Goal: Task Accomplishment & Management: Complete application form

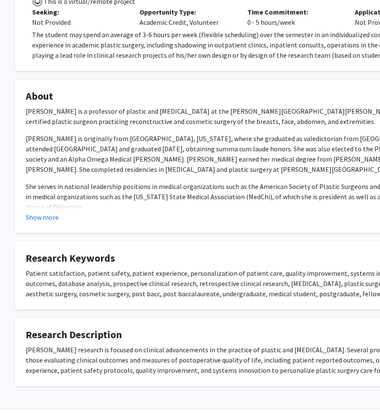
scroll to position [183, 14]
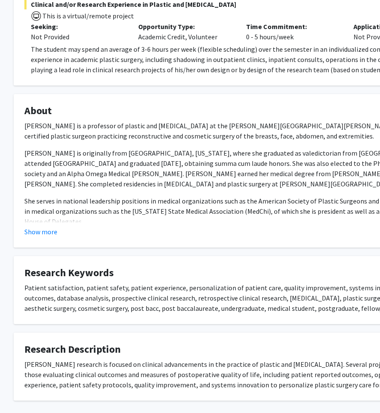
click at [58, 225] on fg-read-more "Dr. Michele A. Manahan is a professor of plastic and reconstructive surgery at …" at bounding box center [242, 179] width 436 height 116
click at [58, 231] on div "Show more" at bounding box center [242, 232] width 436 height 10
click at [50, 233] on button "Show more" at bounding box center [40, 232] width 33 height 10
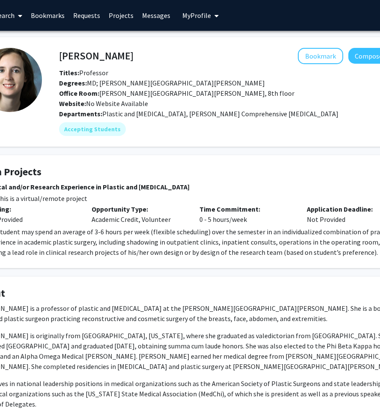
scroll to position [0, 95]
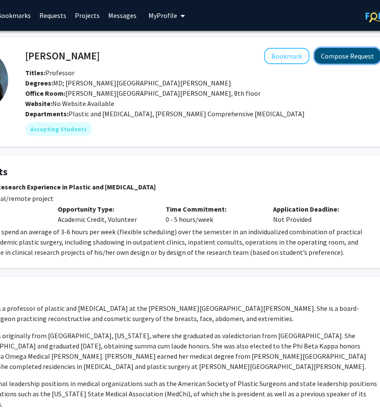
click at [330, 61] on button "Compose Request" at bounding box center [347, 56] width 66 height 16
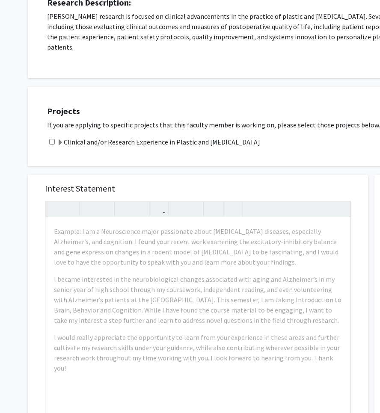
scroll to position [175, 0]
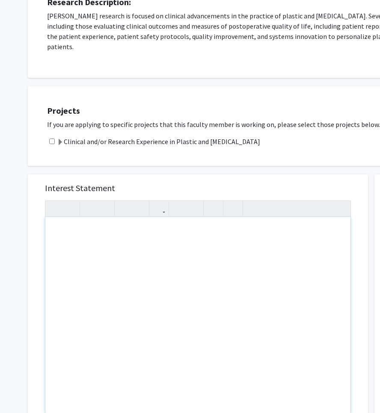
click at [206, 239] on div "Note to users with screen readers: Please press Alt+0 or Option+0 to deactivate…" at bounding box center [197, 315] width 305 height 196
click at [51, 136] on div "Clinical and/or Research Experience in Plastic and Reconstructive Surgery" at bounding box center [265, 141] width 436 height 10
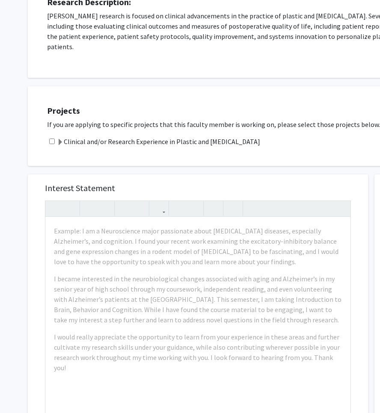
click at [51, 139] on input "checkbox" at bounding box center [52, 142] width 6 height 6
checkbox input "true"
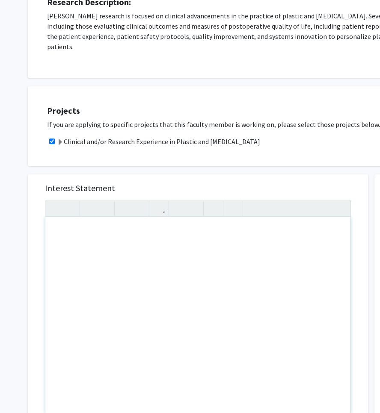
click at [126, 226] on div "Note to users with screen readers: Please press Alt+0 or Option+0 to deactivate…" at bounding box center [197, 315] width 305 height 196
paste div "Note to users with screen readers: Please press Alt+0 or Option+0 to deactivate…"
type textarea "<p>Dear Dr. Manahan,</p><br><p>I’m Advik Chandok, a freshman biophysics major a…"
click at [242, 166] on div "Interest Statement Insert link Remove link Supplemental Files File Name Uploade…" at bounding box center [197, 359] width 353 height 387
click at [156, 225] on div "Note to users with screen readers: Please press Alt+0 or Option+0 to deactivate…" at bounding box center [197, 315] width 305 height 196
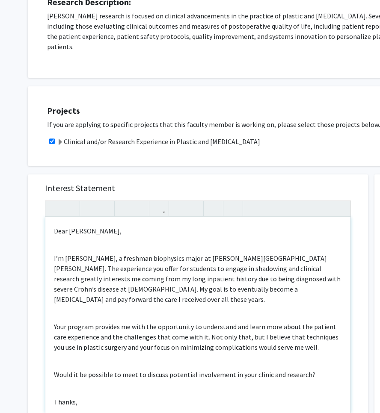
scroll to position [16, 0]
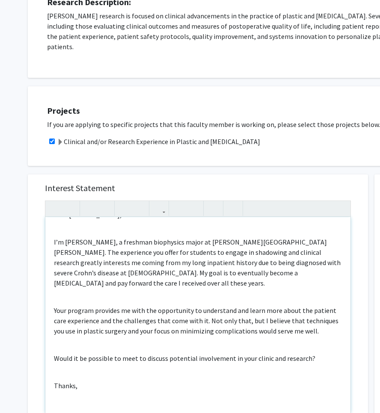
click at [144, 273] on div "Dear Dr. Manahan, I’m Advik Chandok, a freshman biophysics major at Johns Hopki…" at bounding box center [197, 315] width 305 height 196
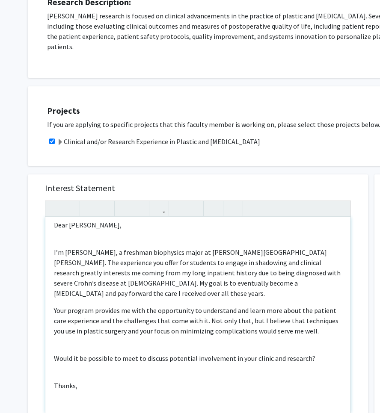
click at [94, 232] on div "Dear Dr. Manahan, I’m Advik Chandok, a freshman biophysics major at Johns Hopki…" at bounding box center [197, 315] width 305 height 196
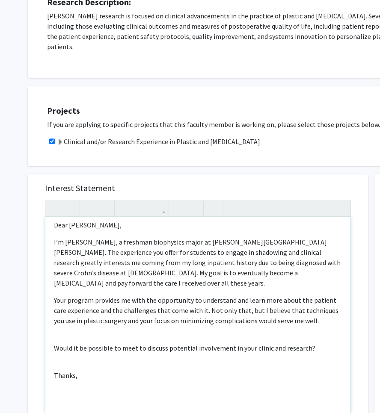
scroll to position [0, 0]
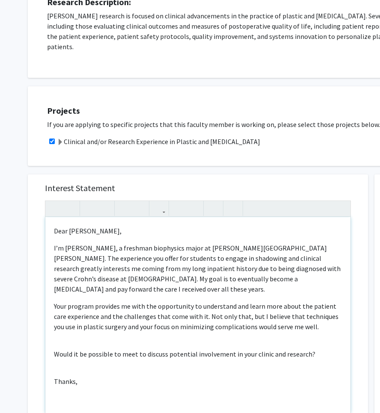
click at [76, 326] on div "Dear Dr. Manahan, I’m Advik Chandok, a freshman biophysics major at Johns Hopki…" at bounding box center [197, 315] width 305 height 196
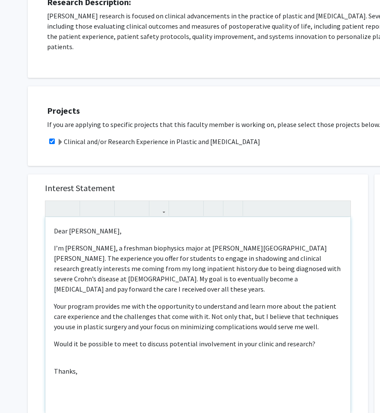
click at [80, 345] on div "Dear Dr. Manahan, I’m Advik Chandok, a freshman biophysics major at Johns Hopki…" at bounding box center [197, 315] width 305 height 196
click at [86, 356] on p "Thanks," at bounding box center [198, 361] width 288 height 10
click at [60, 356] on p "Thanks," at bounding box center [198, 361] width 288 height 10
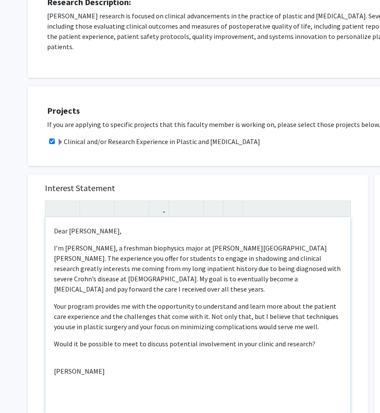
click at [90, 343] on div "Dear Dr. Manahan, I’m Advik Chandok, a freshman biophysics major at Johns Hopki…" at bounding box center [197, 315] width 305 height 196
click at [94, 367] on span "[PERSON_NAME]" at bounding box center [79, 371] width 51 height 9
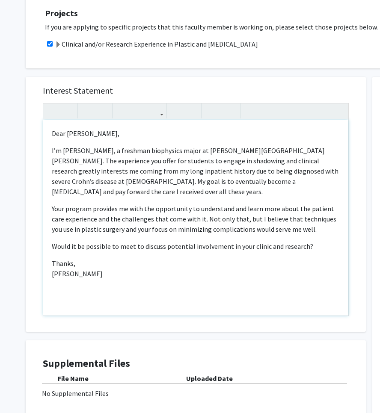
scroll to position [350, 2]
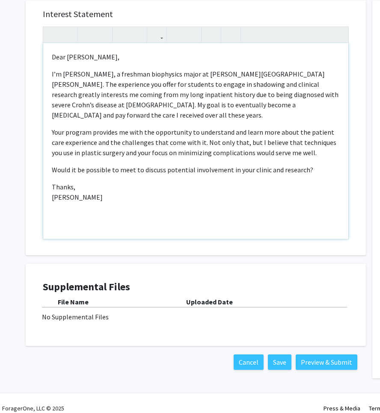
click at [314, 165] on p "Would it be possible to meet to discuss potential involvement in your clinic an…" at bounding box center [196, 170] width 288 height 10
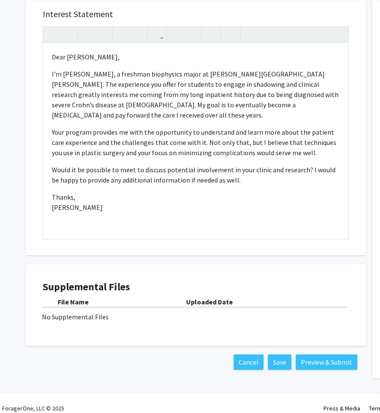
click at [201, 251] on div "Interest Statement <p>Dear Dr. Manahan,</p><p>I’m Advik Chandok, a freshman bio…" at bounding box center [195, 185] width 353 height 387
click at [287, 356] on button "Save" at bounding box center [280, 362] width 24 height 15
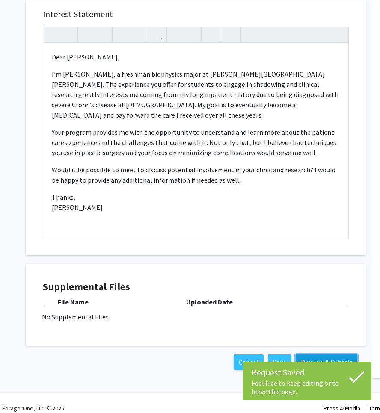
click at [318, 356] on button "Preview & Submit" at bounding box center [327, 362] width 62 height 15
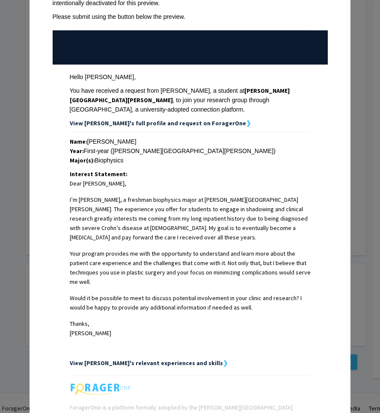
scroll to position [67, 0]
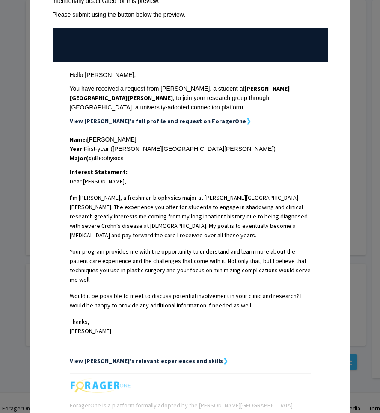
click at [370, 86] on div "Request Preview × Below is a copy of the request that you are submitting to Mic…" at bounding box center [190, 206] width 380 height 413
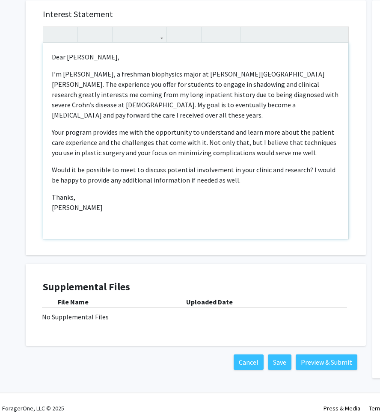
click at [288, 133] on p "Your program provides me with the opportunity to understand and learn more abou…" at bounding box center [196, 142] width 288 height 31
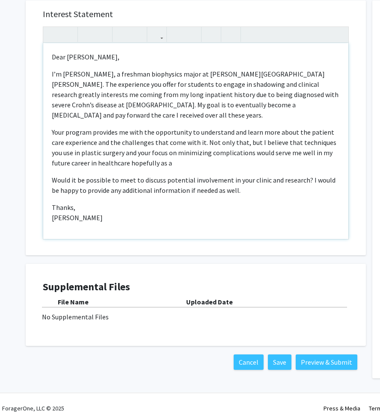
click at [226, 180] on div "Dear Dr. Manahan, I’m Advik Chandok, a freshman biophysics major at Johns Hopki…" at bounding box center [195, 141] width 305 height 196
click at [233, 139] on p "Your program provides me with the opportunity to understand and learn more abou…" at bounding box center [196, 147] width 288 height 41
click at [196, 180] on div "Dear Dr. Manahan, I’m Advik Chandok, a freshman biophysics major at Johns Hopki…" at bounding box center [195, 141] width 305 height 196
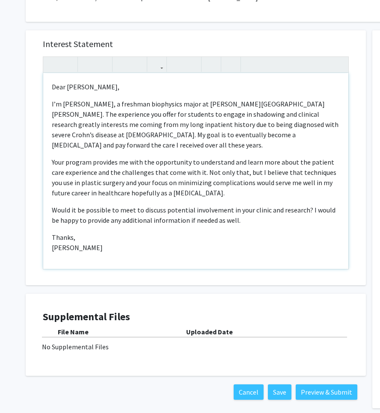
scroll to position [316, 2]
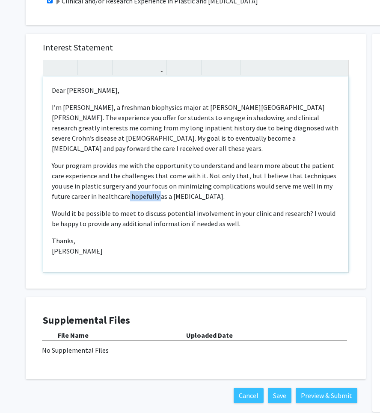
drag, startPoint x: 109, startPoint y: 178, endPoint x: 138, endPoint y: 178, distance: 29.1
click at [138, 178] on p "Your program provides me with the opportunity to understand and learn more abou…" at bounding box center [196, 180] width 288 height 41
type textarea "<p>Dear Dr. Manahan,</p><p>I’m Advik Chandok, a freshman biophysics major at Jo…"
click at [151, 184] on div "Dear Dr. Manahan, I’m Advik Chandok, a freshman biophysics major at Johns Hopki…" at bounding box center [195, 175] width 305 height 196
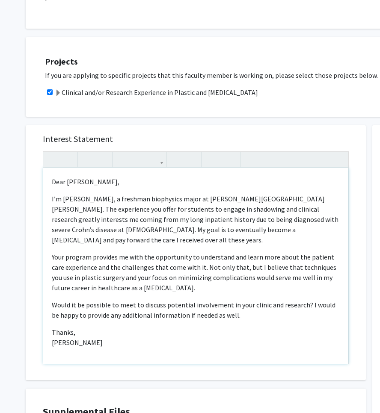
scroll to position [224, 2]
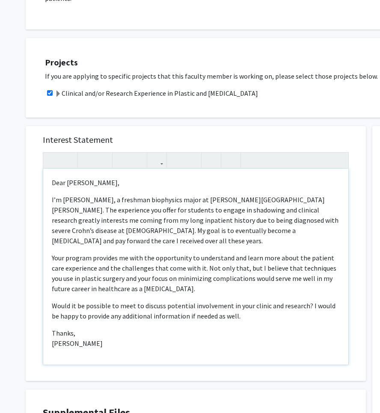
click at [177, 266] on p "Your program provides me with the opportunity to understand and learn more abou…" at bounding box center [196, 273] width 288 height 41
click at [176, 271] on p "Your program provides me with the opportunity to understand and learn more abou…" at bounding box center [196, 273] width 288 height 41
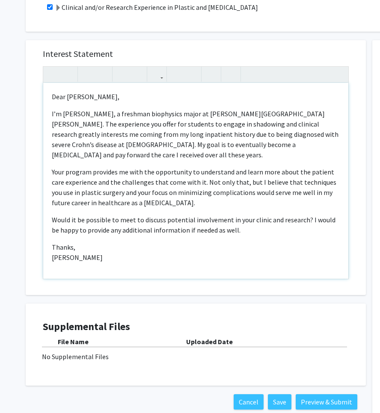
scroll to position [320, 2]
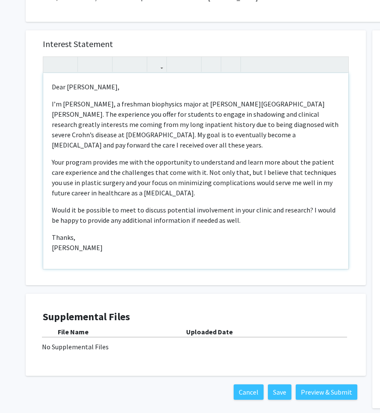
click at [191, 243] on p "[PERSON_NAME]" at bounding box center [196, 248] width 288 height 10
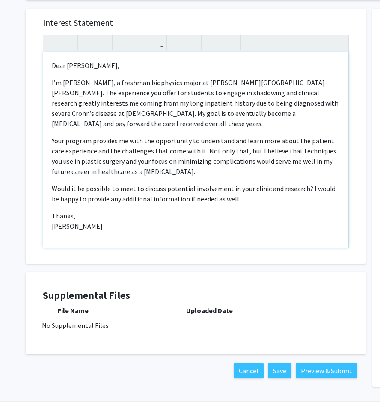
scroll to position [350, 2]
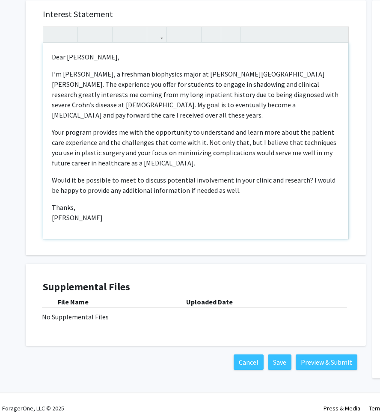
click at [204, 208] on div "Dear Dr. Manahan, I’m Advik Chandok, a freshman biophysics major at Johns Hopki…" at bounding box center [195, 141] width 305 height 196
click at [317, 355] on button "Preview & Submit" at bounding box center [327, 362] width 62 height 15
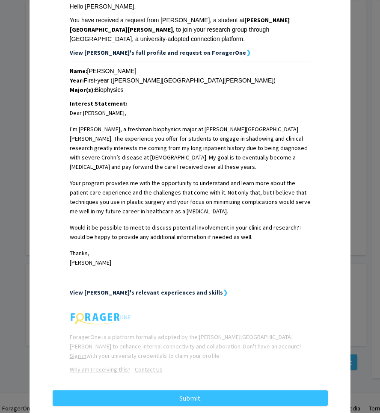
scroll to position [150, 0]
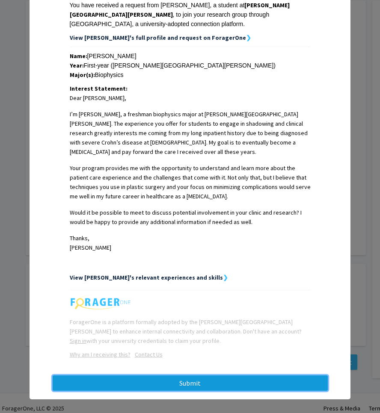
click at [235, 376] on button "Submit" at bounding box center [190, 383] width 275 height 15
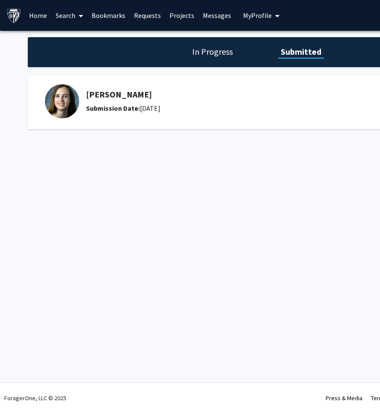
click at [225, 56] on h1 "In Progress" at bounding box center [213, 52] width 46 height 12
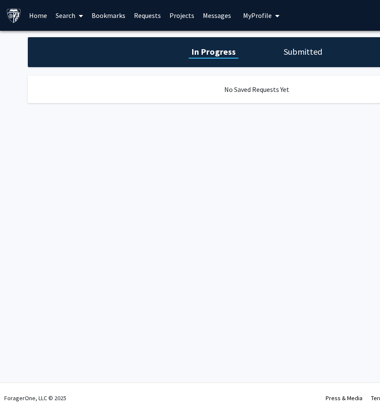
click at [284, 55] on h1 "Submitted" at bounding box center [303, 52] width 44 height 12
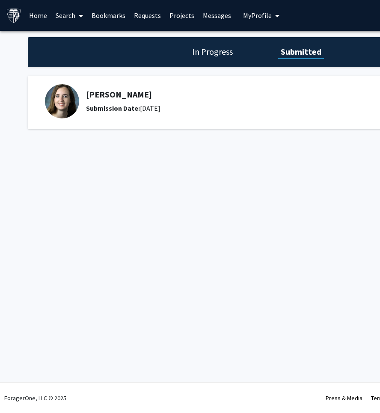
click at [237, 137] on div "In Progress Submitted Michele Manahan Submission Date: August 27, 2025 Pending …" at bounding box center [256, 92] width 513 height 122
click at [233, 51] on h1 "In Progress" at bounding box center [213, 52] width 46 height 12
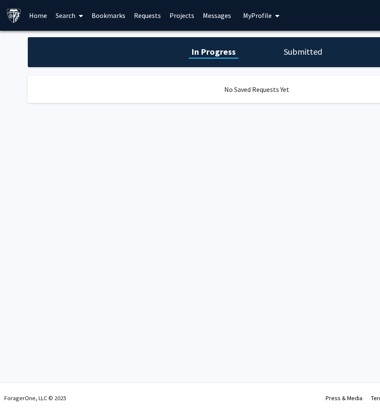
click at [257, 20] on button "My Profile" at bounding box center [260, 15] width 41 height 31
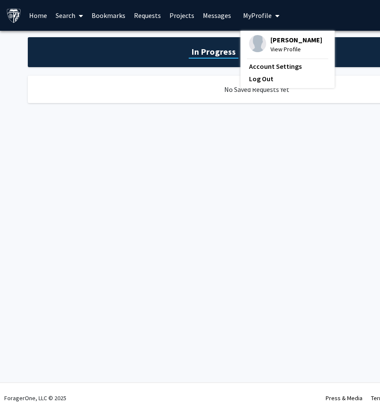
click at [257, 21] on button "My Profile" at bounding box center [260, 15] width 41 height 31
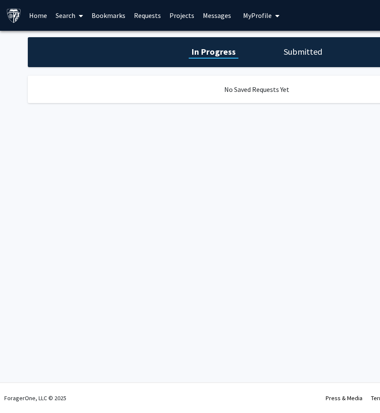
click at [78, 14] on span at bounding box center [79, 16] width 8 height 30
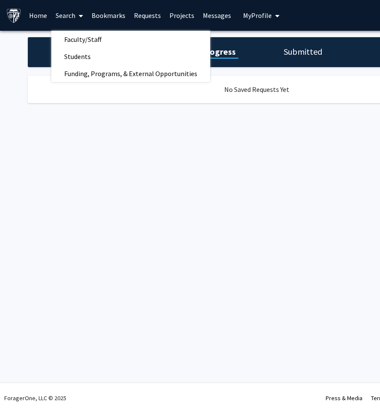
click at [258, 80] on div "No Saved Requests Yet" at bounding box center [257, 89] width 458 height 27
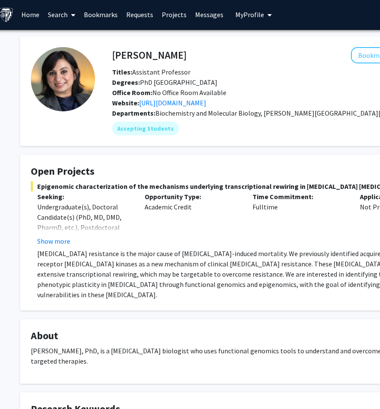
scroll to position [1, 3]
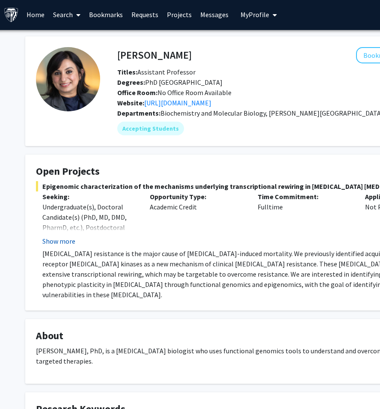
click at [49, 236] on button "Show more" at bounding box center [58, 241] width 33 height 10
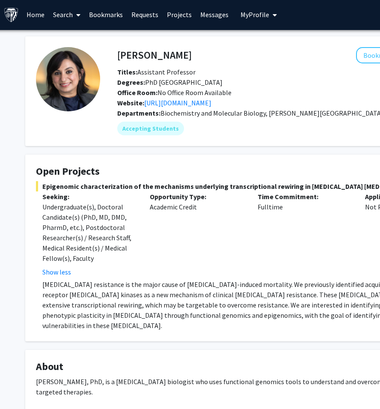
scroll to position [0, 3]
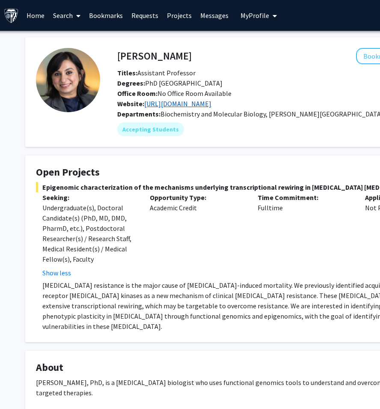
click at [179, 105] on link "http://www.nayarlab.org/" at bounding box center [177, 103] width 67 height 9
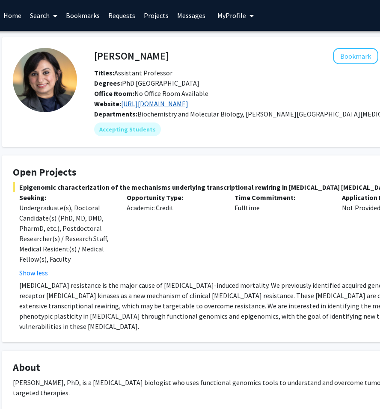
scroll to position [0, 32]
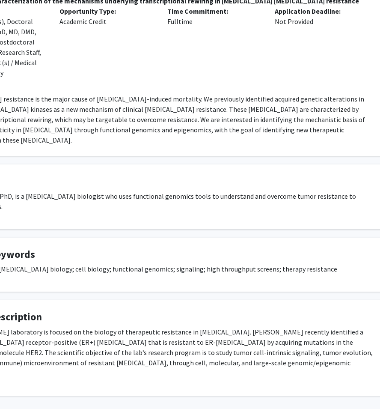
click at [149, 99] on p "Endocrine resistance is the major cause of breast cancer-induced mortality. We …" at bounding box center [167, 119] width 430 height 51
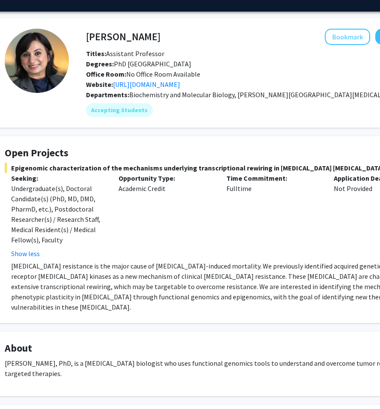
scroll to position [19, 33]
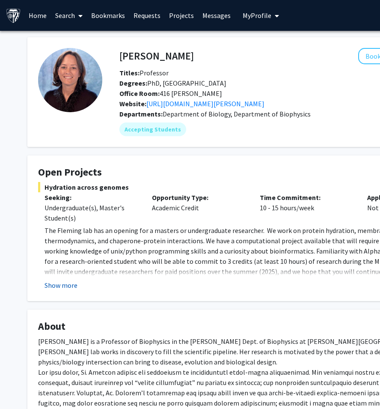
click at [57, 287] on button "Show more" at bounding box center [60, 285] width 33 height 10
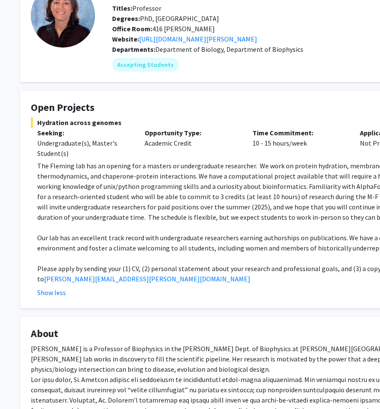
scroll to position [65, 7]
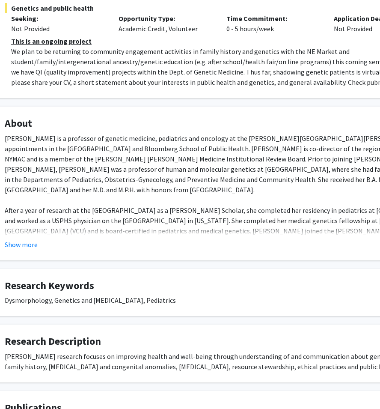
scroll to position [190, 34]
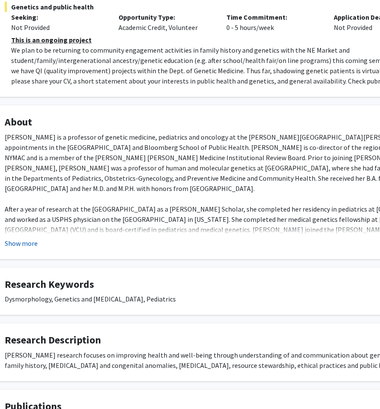
click at [25, 244] on button "Show more" at bounding box center [21, 243] width 33 height 10
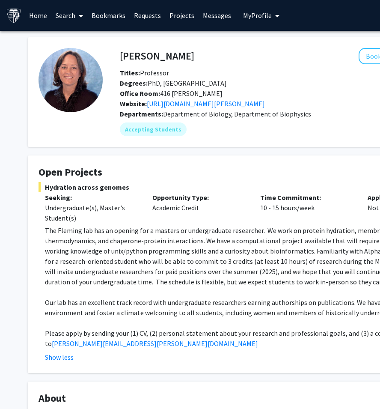
scroll to position [0, 7]
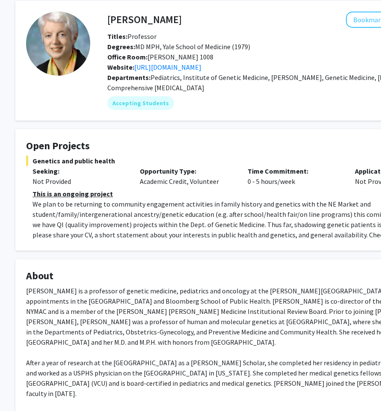
scroll to position [36, 16]
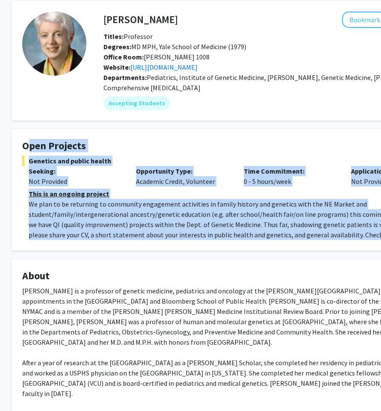
drag, startPoint x: 23, startPoint y: 150, endPoint x: 358, endPoint y: 256, distance: 351.9
click at [358, 256] on div "Joann Bodurtha Bookmark Compose Request Titles: Professor Degrees: MD MPH, Yale…" at bounding box center [240, 356] width 471 height 710
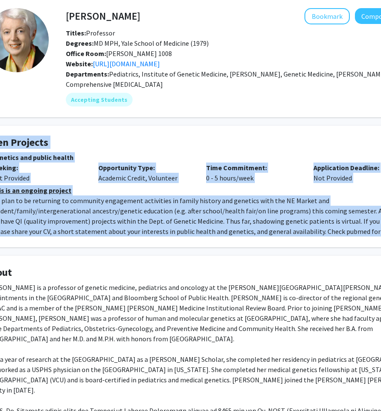
scroll to position [40, 0]
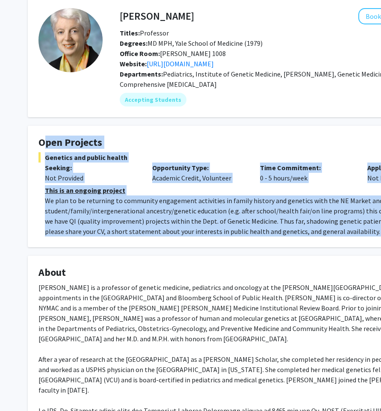
copy fg-card "Open Projects Genetics and public health Seeking: Not Provided Opportunity Type…"
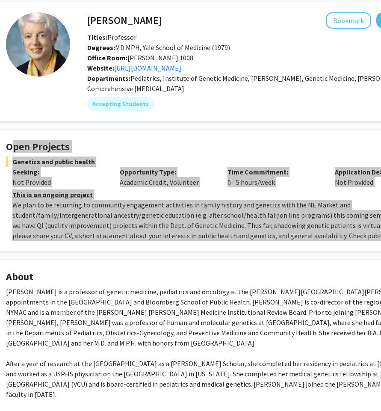
scroll to position [36, 26]
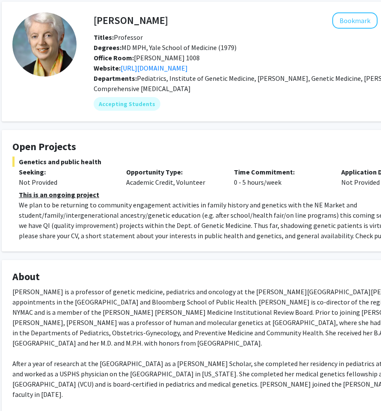
click at [254, 292] on div "[PERSON_NAME] is a professor of genetic medicine, pediatrics and oncology at th…" at bounding box center [230, 395] width 436 height 216
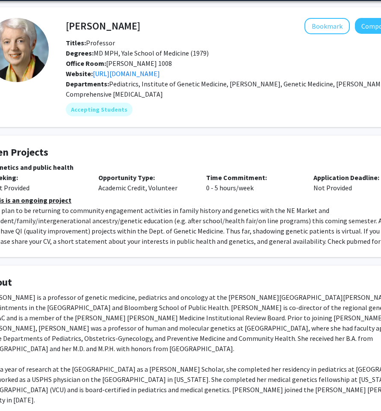
scroll to position [30, 0]
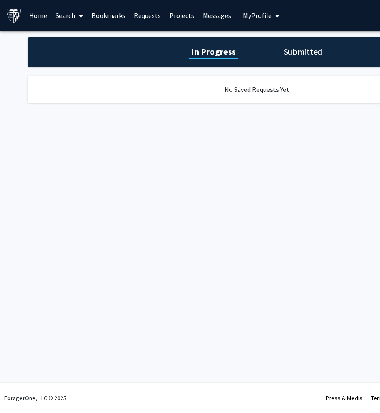
click at [285, 50] on h1 "Submitted" at bounding box center [303, 52] width 44 height 12
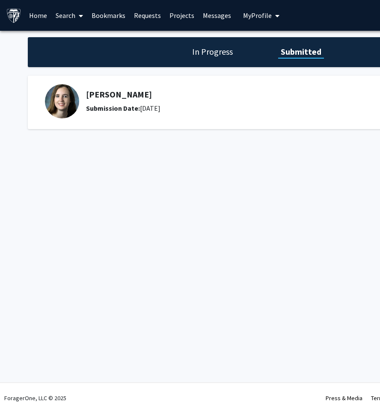
click at [130, 97] on h5 "[PERSON_NAME]" at bounding box center [218, 94] width 264 height 10
click at [64, 21] on link "Search" at bounding box center [69, 15] width 36 height 30
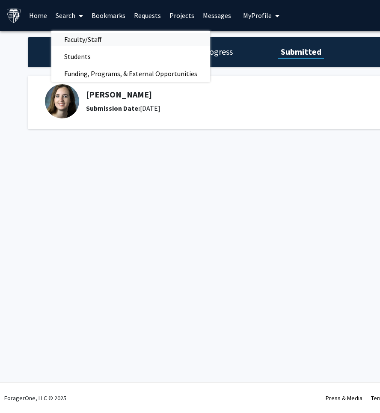
click at [75, 44] on span "Faculty/Staff" at bounding box center [82, 39] width 63 height 17
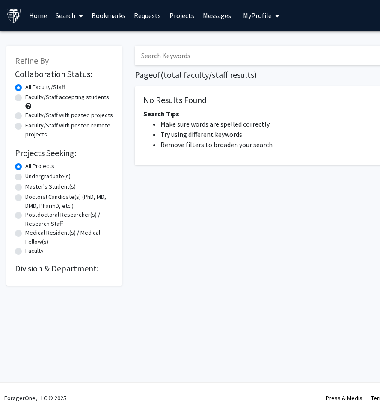
click at [166, 59] on input "Search Keywords" at bounding box center [303, 56] width 336 height 20
click at [196, 58] on input "joann" at bounding box center [303, 56] width 336 height 20
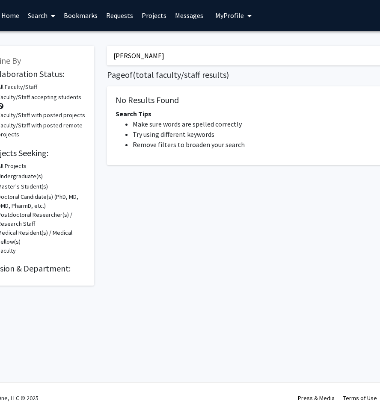
scroll to position [0, 31]
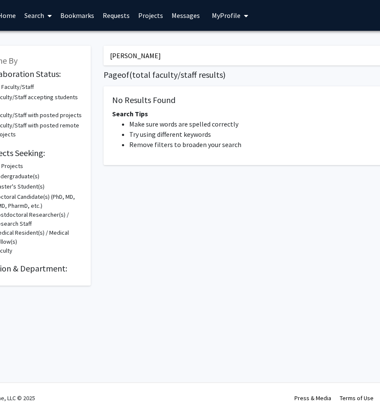
type input "joann bo"
click at [41, 16] on link "Search" at bounding box center [38, 15] width 36 height 30
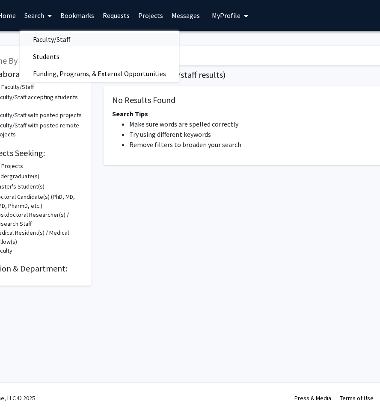
click at [53, 40] on span "Faculty/Staff" at bounding box center [51, 39] width 63 height 17
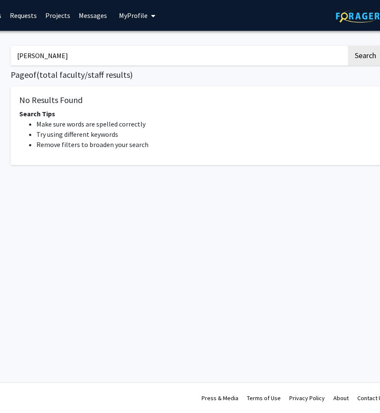
scroll to position [0, 133]
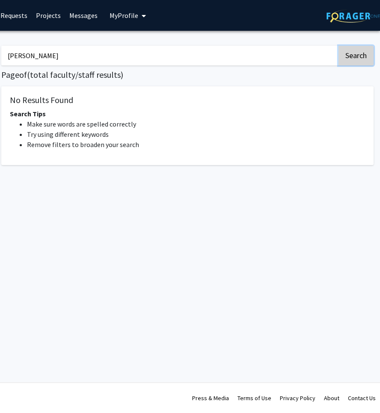
click at [339, 52] on button "Search" at bounding box center [355, 56] width 35 height 20
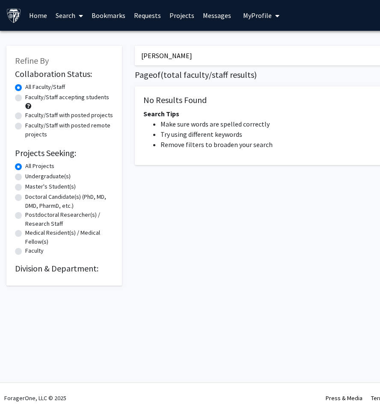
drag, startPoint x: 285, startPoint y: 55, endPoint x: 69, endPoint y: 46, distance: 216.2
click at [69, 46] on div "Refine By Collaboration Status: Collaboration Status All Faculty/Staff Collabor…" at bounding box center [256, 161] width 513 height 249
type input "genetics"
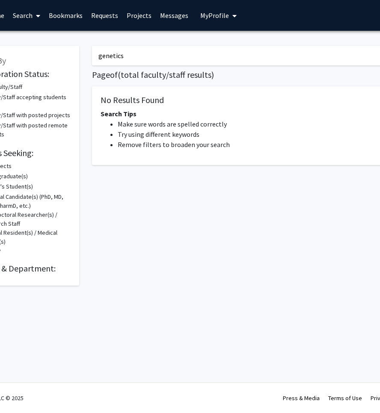
scroll to position [0, 133]
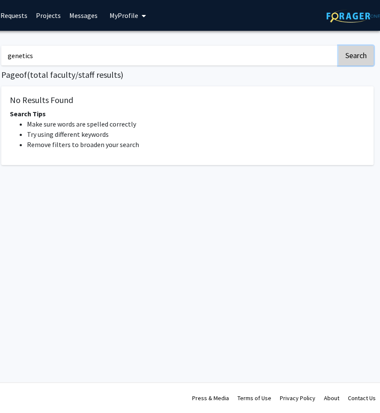
click at [358, 53] on button "Search" at bounding box center [355, 56] width 35 height 20
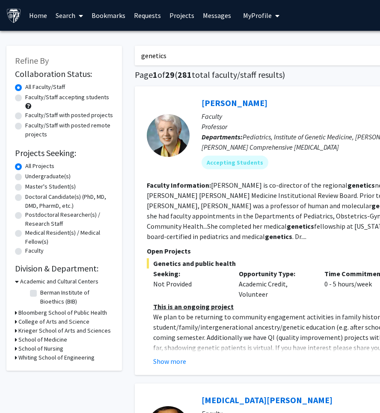
click at [225, 96] on div "[PERSON_NAME] Bookmark Compose Request" at bounding box center [347, 103] width 293 height 16
click at [225, 103] on link "[PERSON_NAME]" at bounding box center [234, 103] width 66 height 11
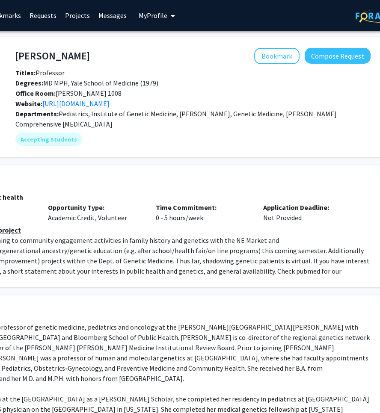
scroll to position [0, 108]
